Goal: Find specific page/section: Find specific page/section

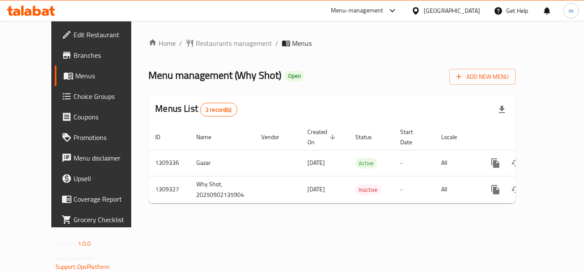
click at [34, 10] on icon at bounding box center [37, 11] width 8 height 10
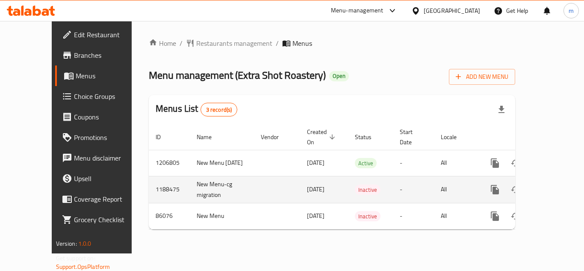
click at [307, 186] on span "05/09/2023" at bounding box center [316, 189] width 18 height 11
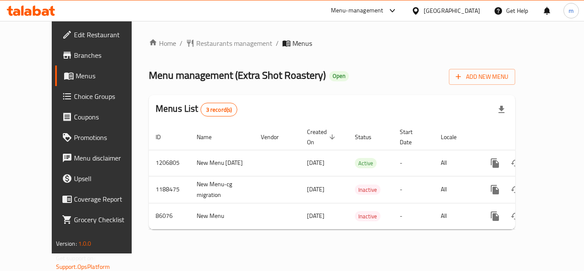
click at [29, 6] on icon at bounding box center [31, 11] width 48 height 10
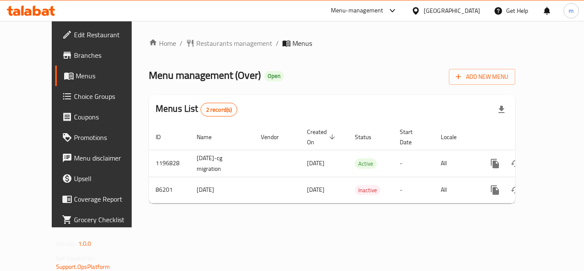
click at [23, 12] on icon at bounding box center [22, 11] width 3 height 10
